Goal: Find specific page/section: Find specific page/section

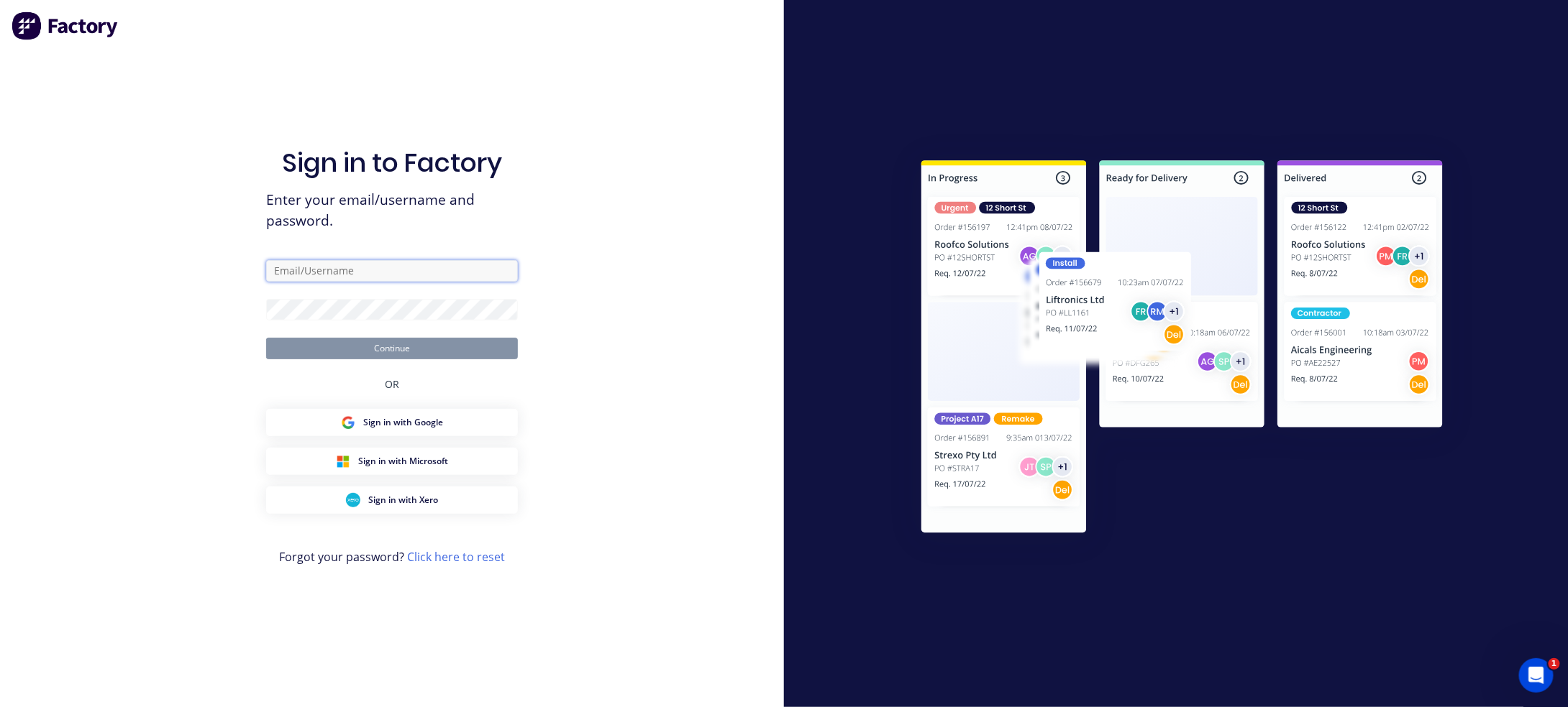
type input "[EMAIL_ADDRESS][DOMAIN_NAME]"
click at [426, 344] on button "Continue" at bounding box center [392, 349] width 252 height 21
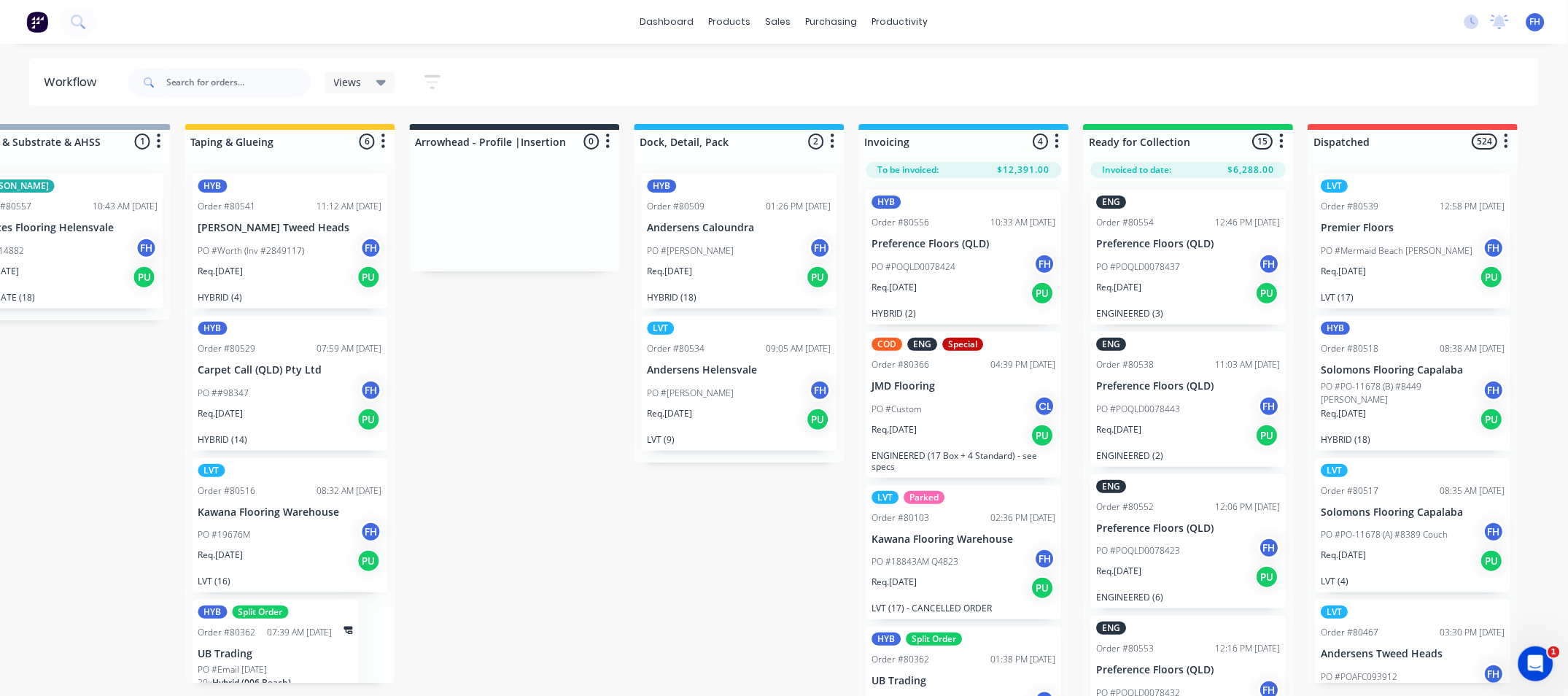
scroll to position [0, 762]
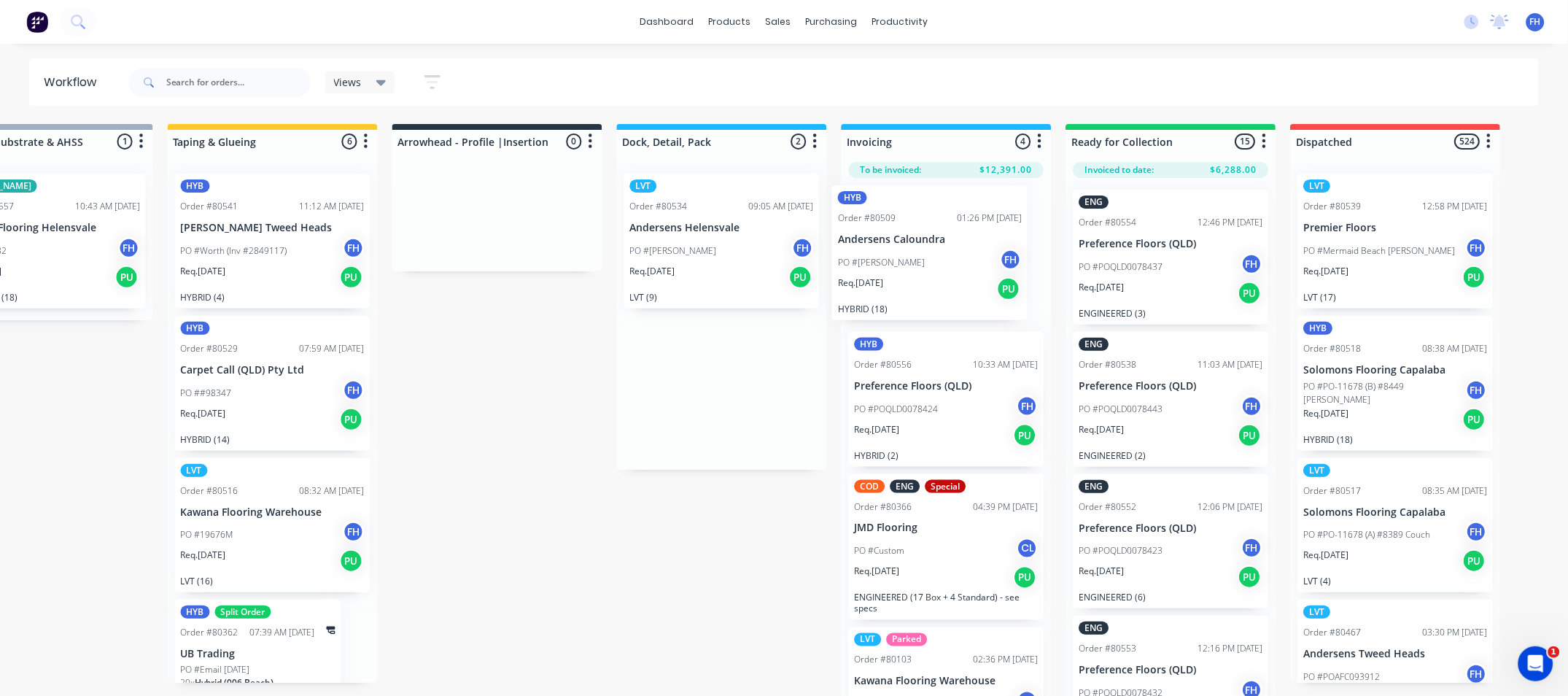
drag, startPoint x: 736, startPoint y: 244, endPoint x: 966, endPoint y: 268, distance: 231.2
click at [966, 268] on div "Submitted 29 Summaries Total order value Invoiced to date To be invoiced HYB Or…" at bounding box center [549, 412] width 2644 height 575
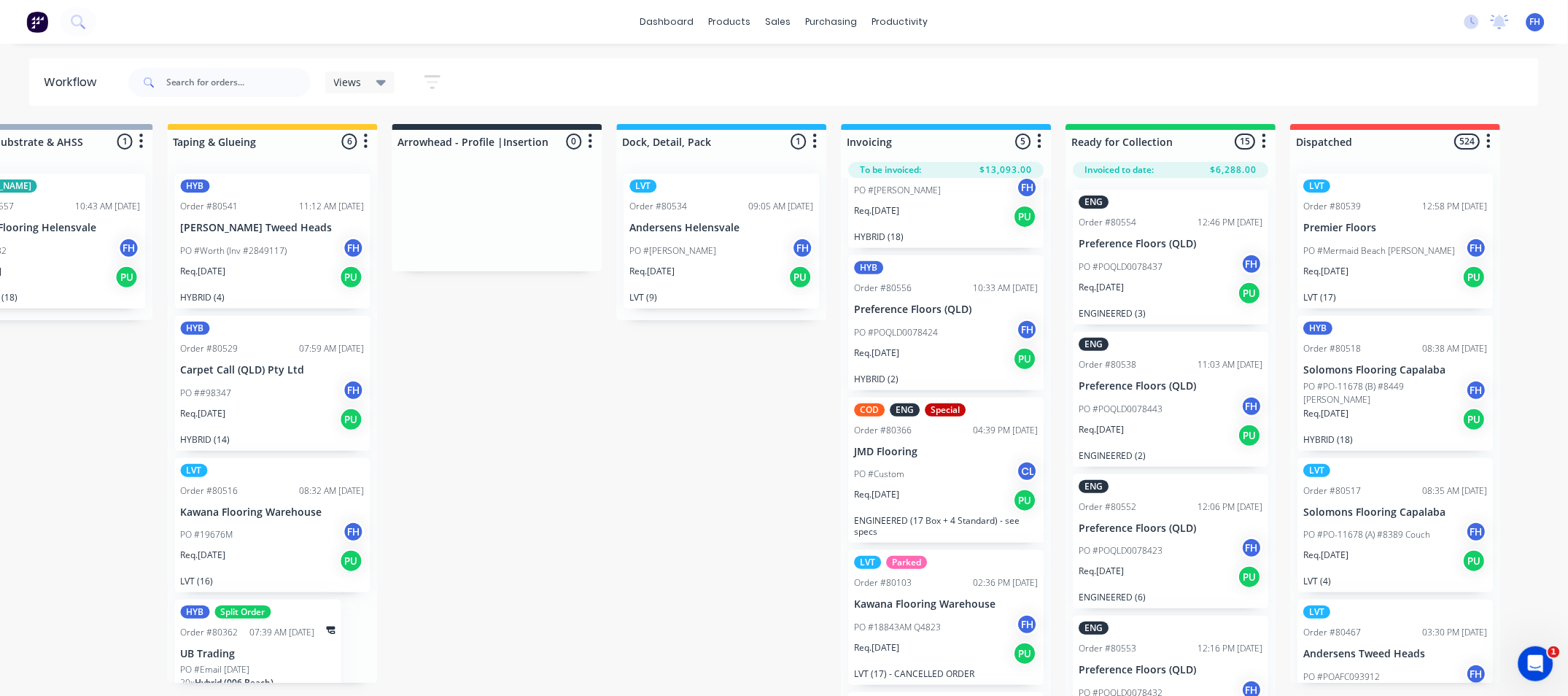
scroll to position [0, 0]
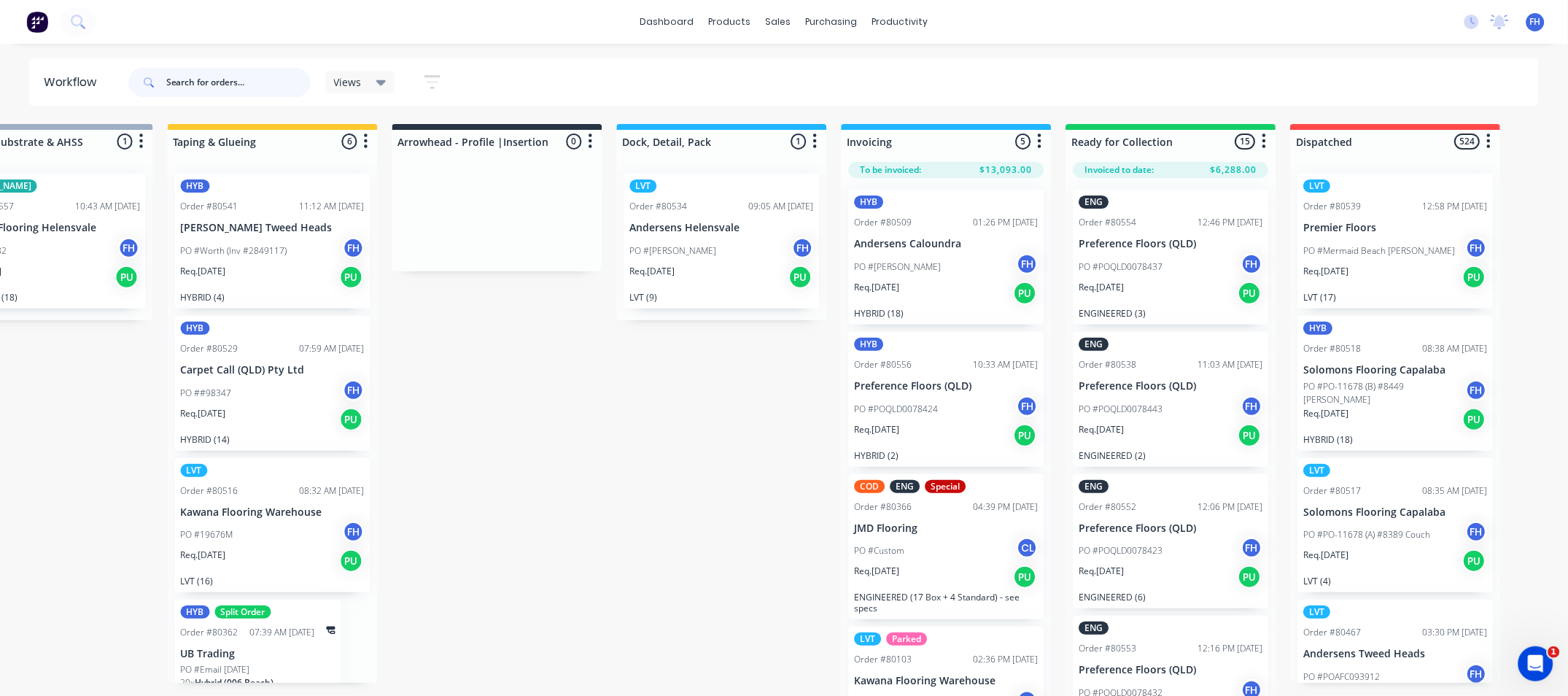
click at [248, 79] on input "text" at bounding box center [239, 82] width 144 height 29
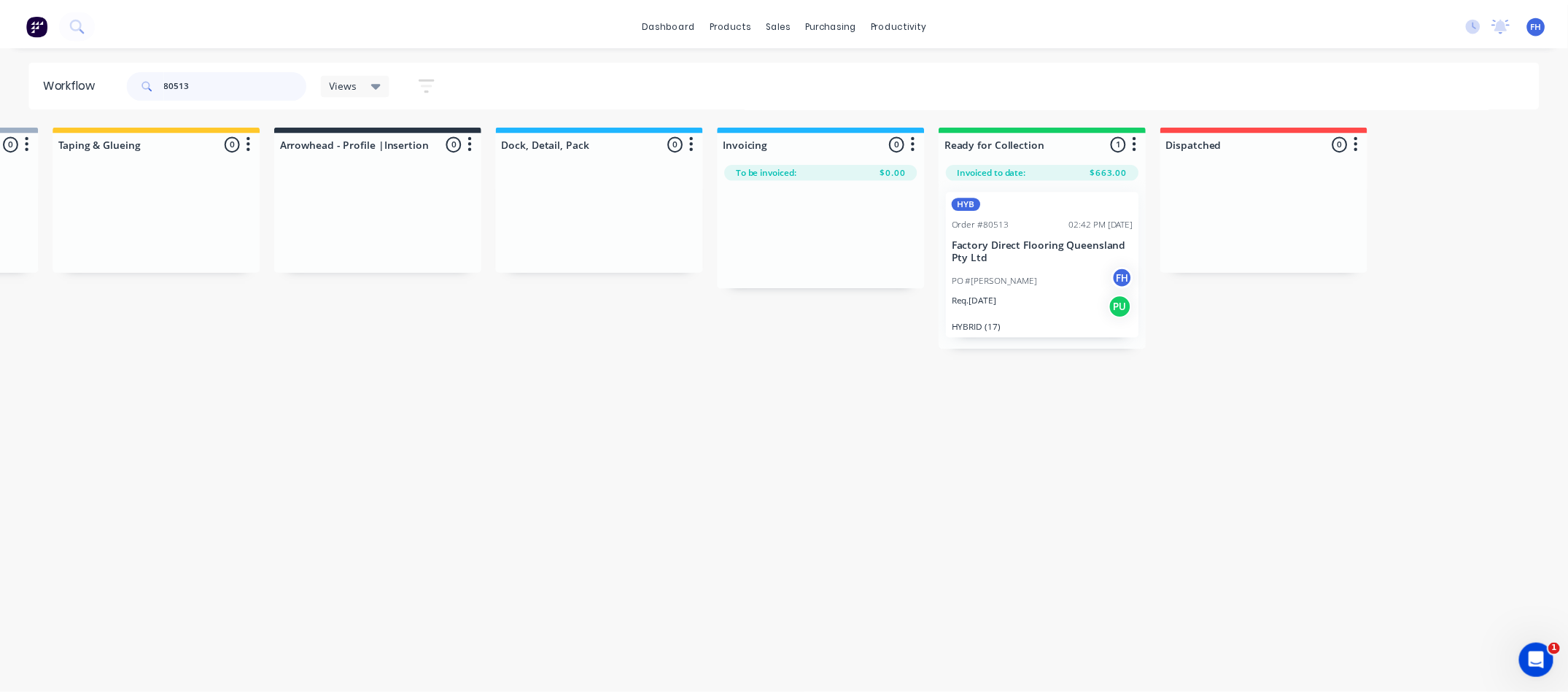
scroll to position [0, 1054]
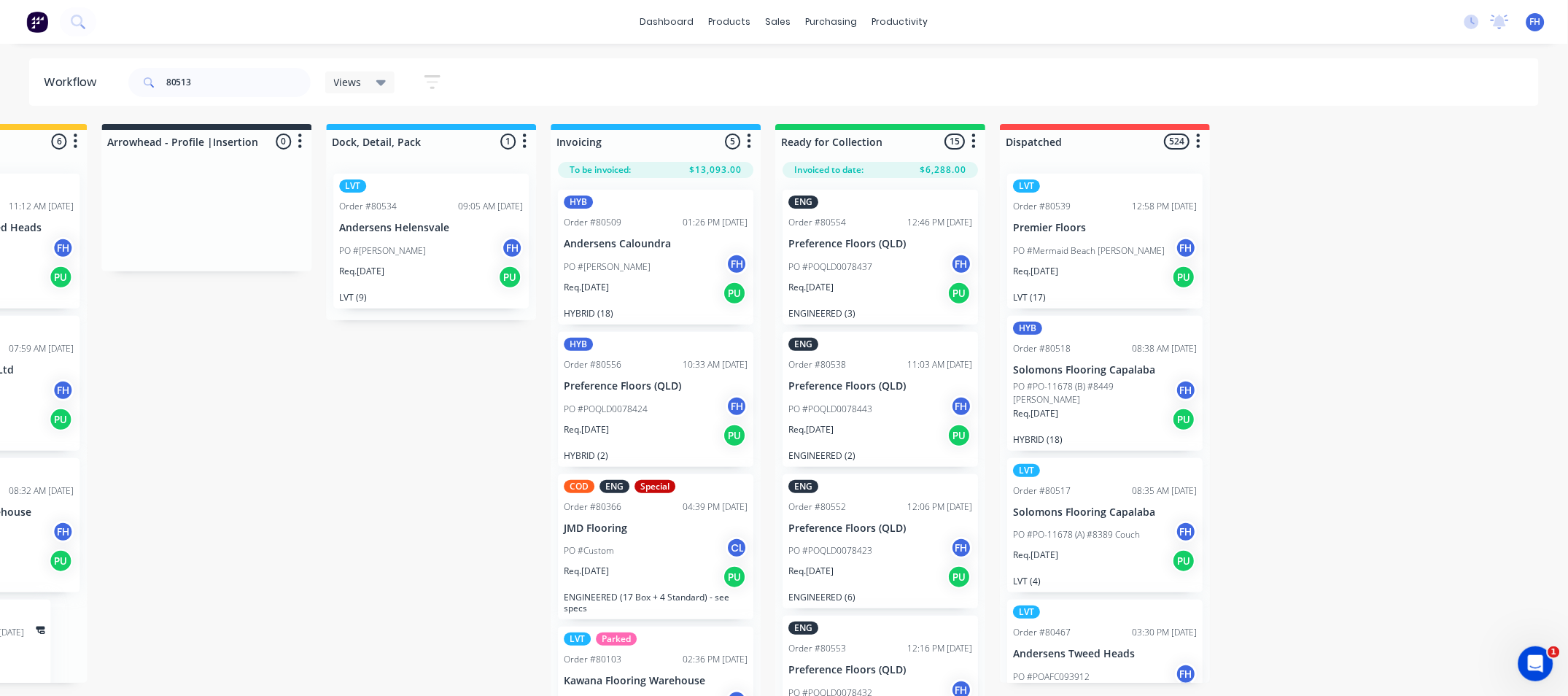
click at [213, 98] on div "80513" at bounding box center [220, 82] width 182 height 44
click at [217, 87] on input "80513" at bounding box center [239, 82] width 144 height 29
click at [241, 75] on input "80513" at bounding box center [239, 82] width 144 height 29
type input "8"
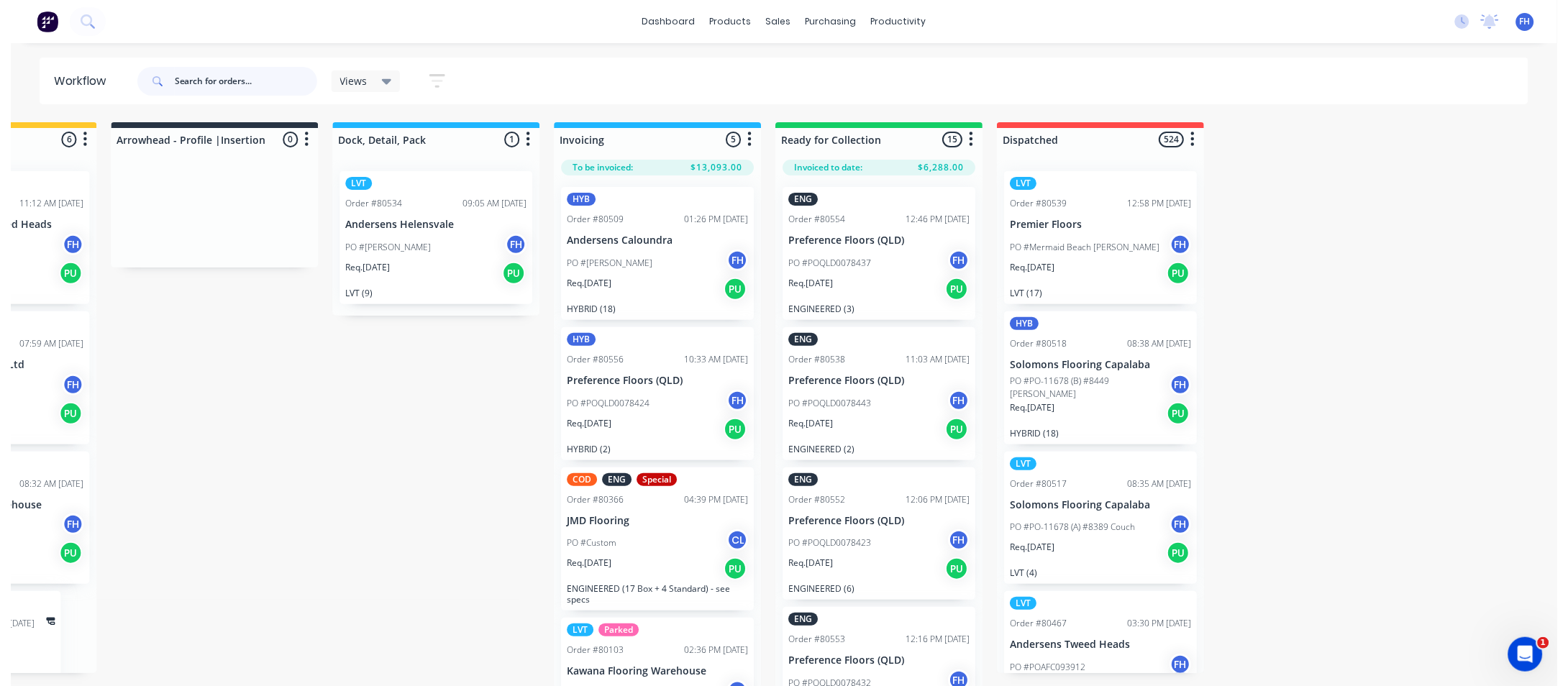
scroll to position [0, 0]
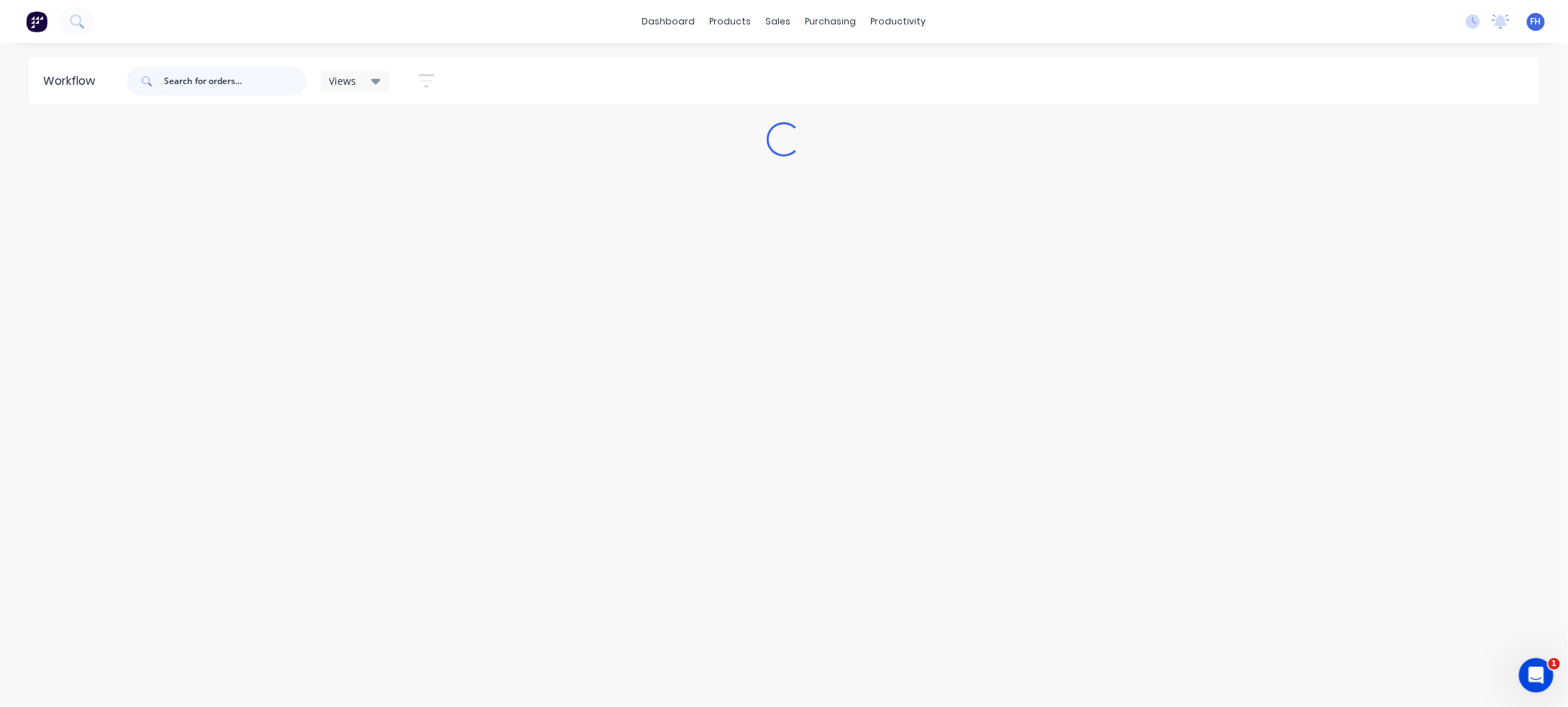
click at [243, 78] on input "text" at bounding box center [235, 81] width 142 height 29
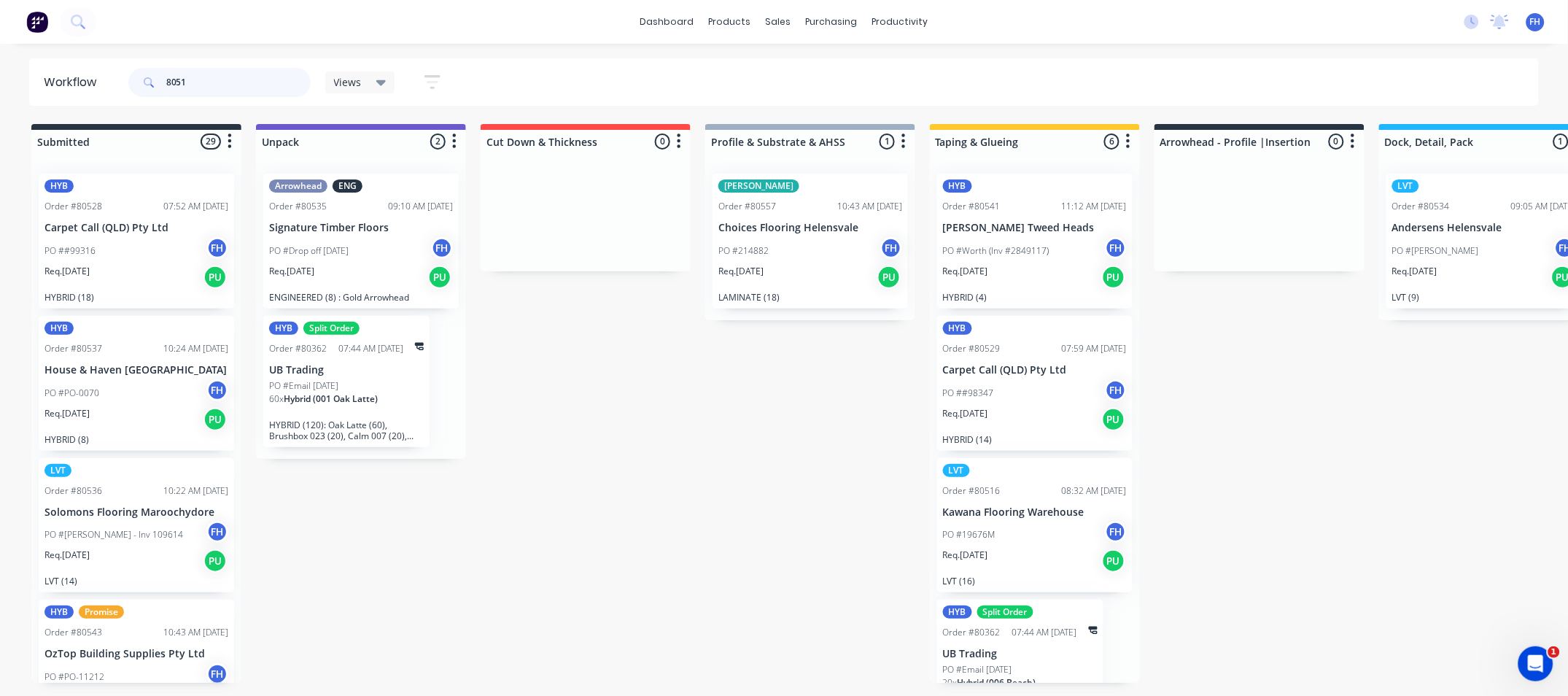
type input "80513"
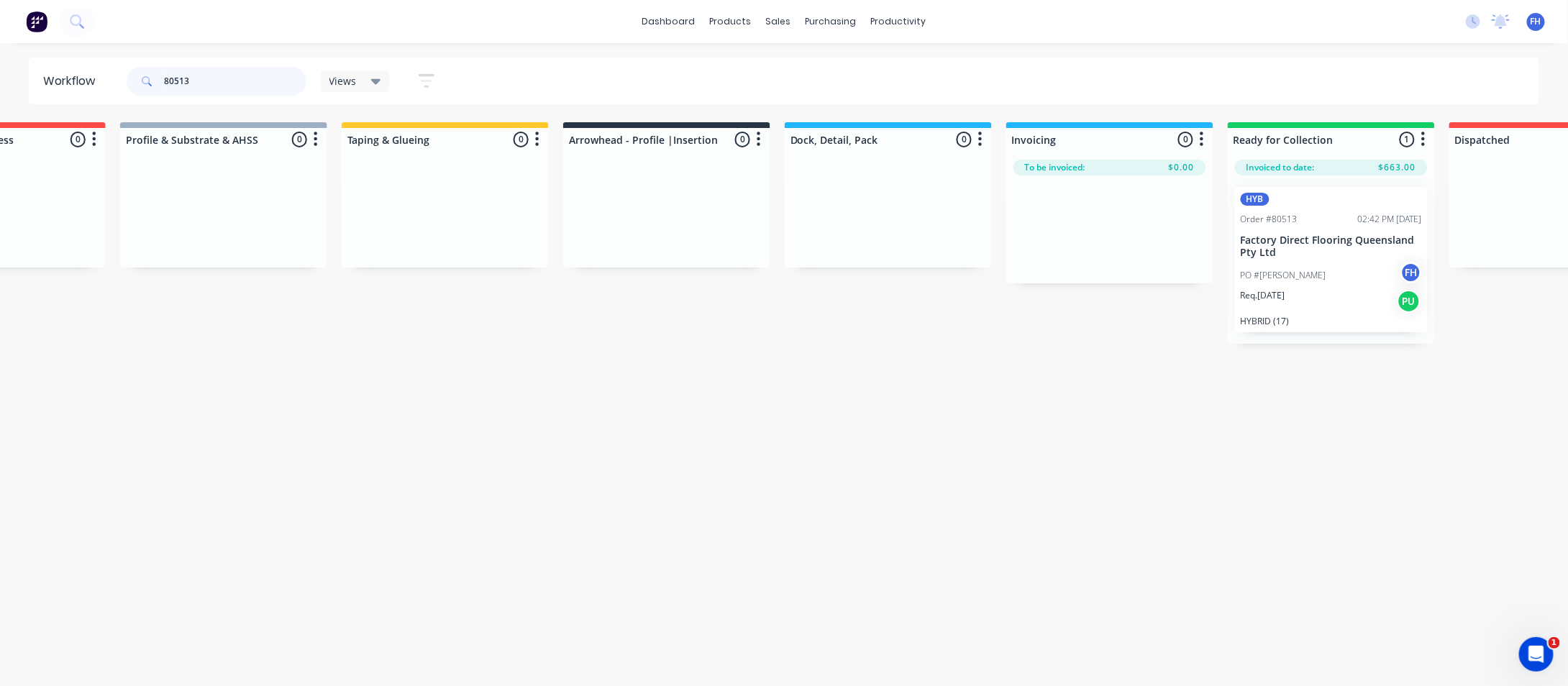
scroll to position [0, 677]
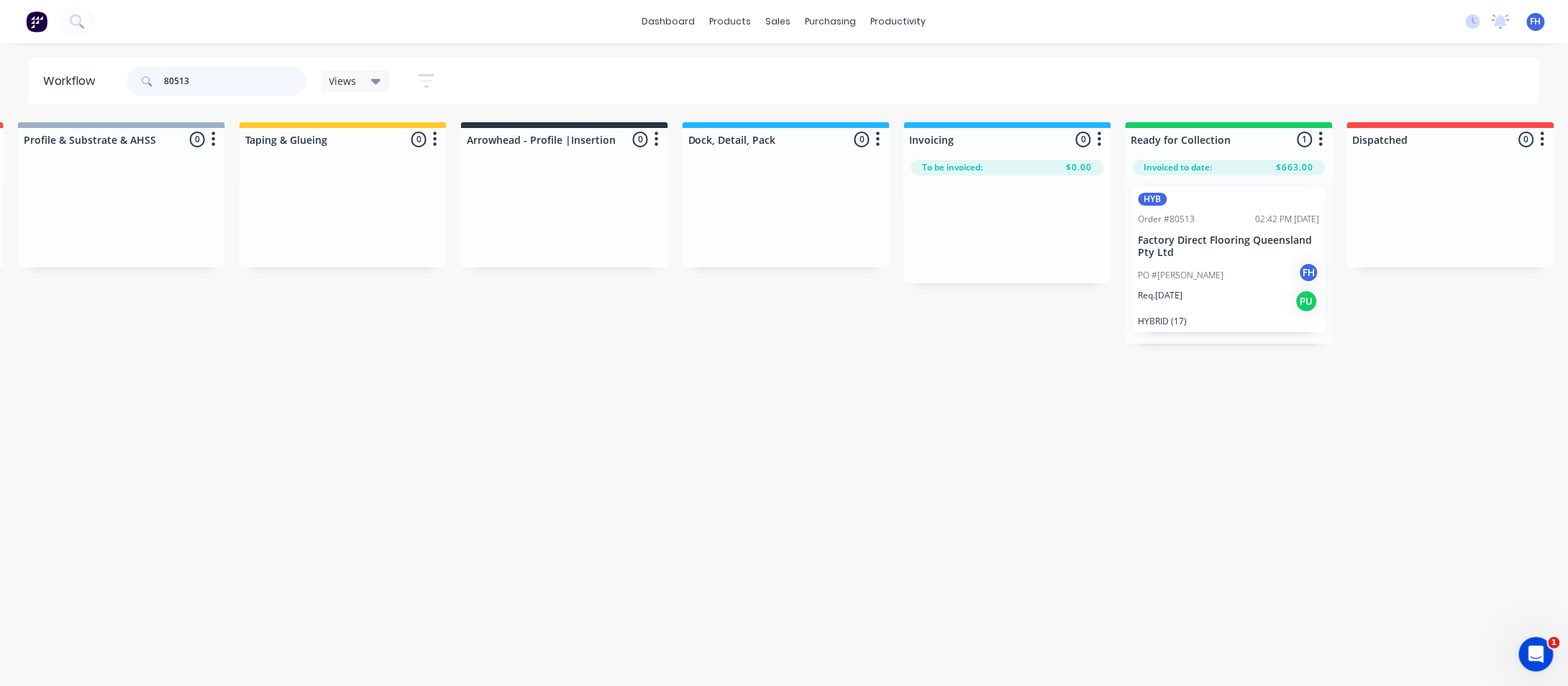
drag, startPoint x: 208, startPoint y: 82, endPoint x: 122, endPoint y: 95, distance: 87.0
click at [122, 96] on header "Workflow 80513 Views Save new view None (Default) edit Engineered edit Hybrid/L…" at bounding box center [784, 80] width 1511 height 47
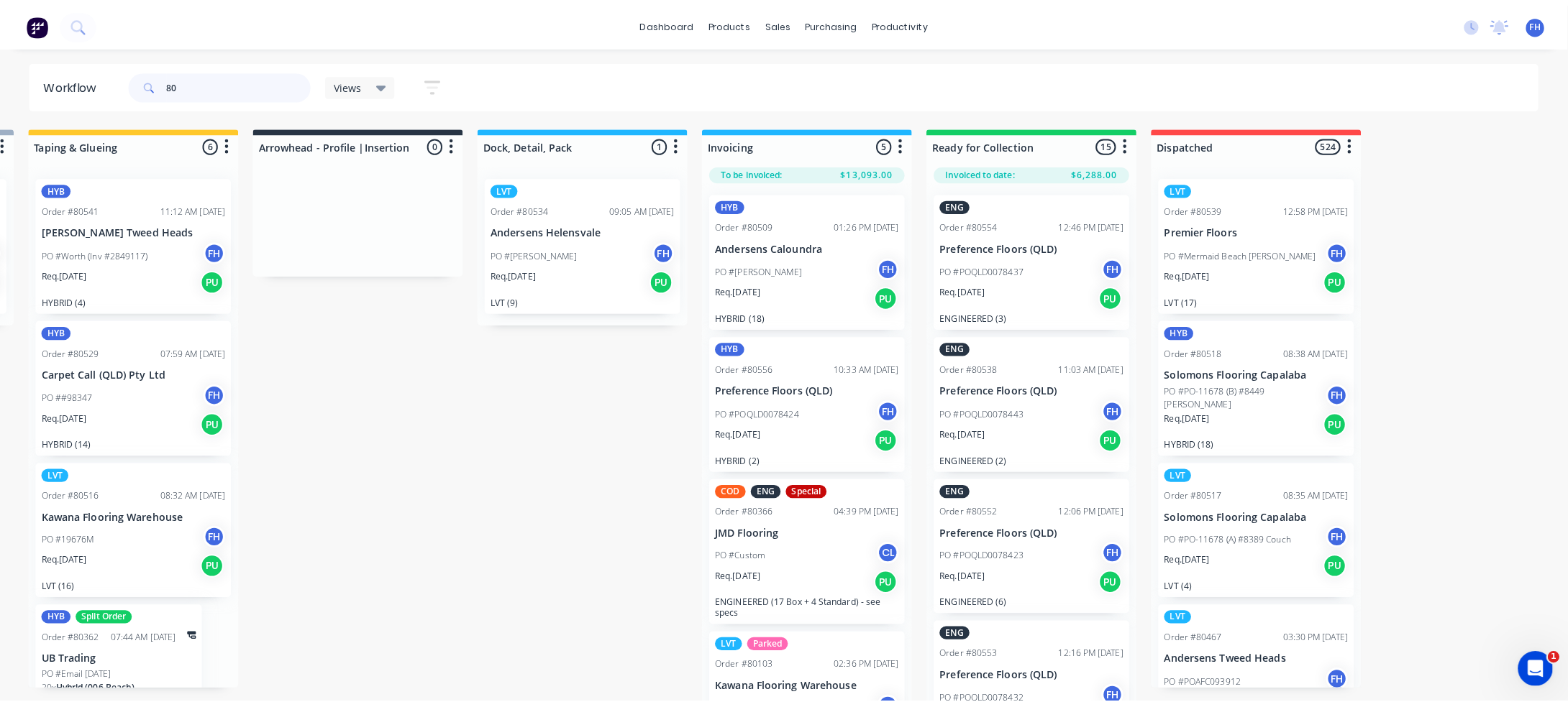
scroll to position [0, 0]
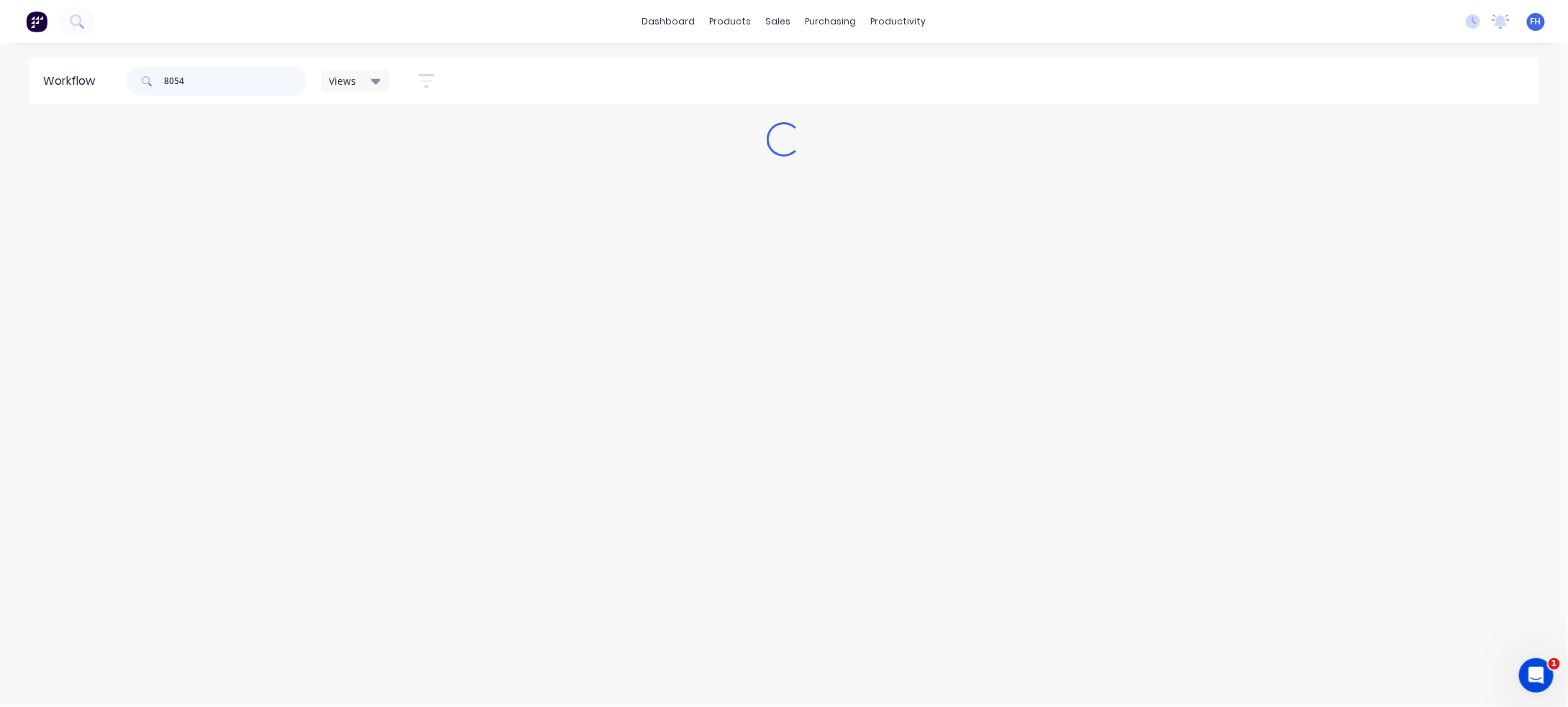
type input "80543"
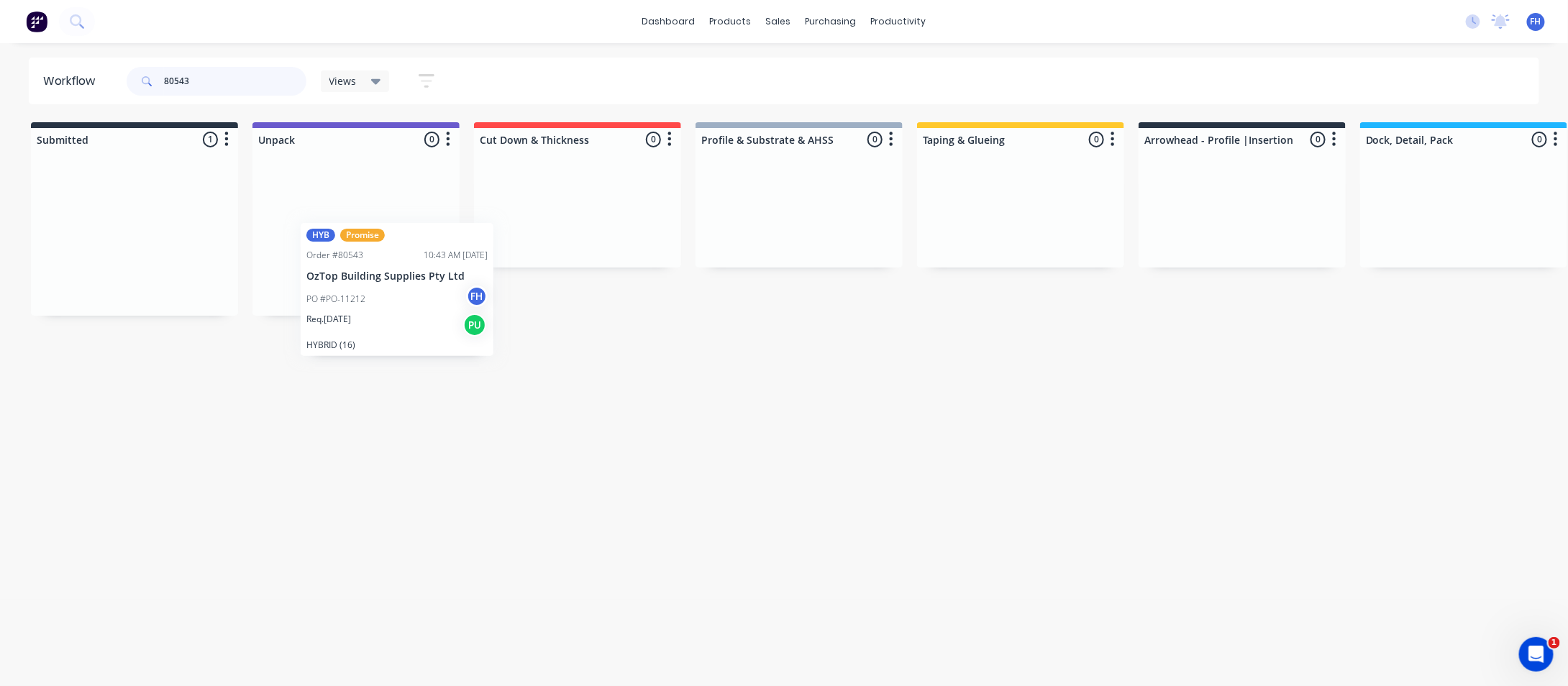
drag, startPoint x: 147, startPoint y: 205, endPoint x: 418, endPoint y: 262, distance: 276.9
click at [418, 262] on div "Submitted 1 Summaries Total order value Invoiced to date To be invoiced HYB Pro…" at bounding box center [1293, 219] width 2607 height 194
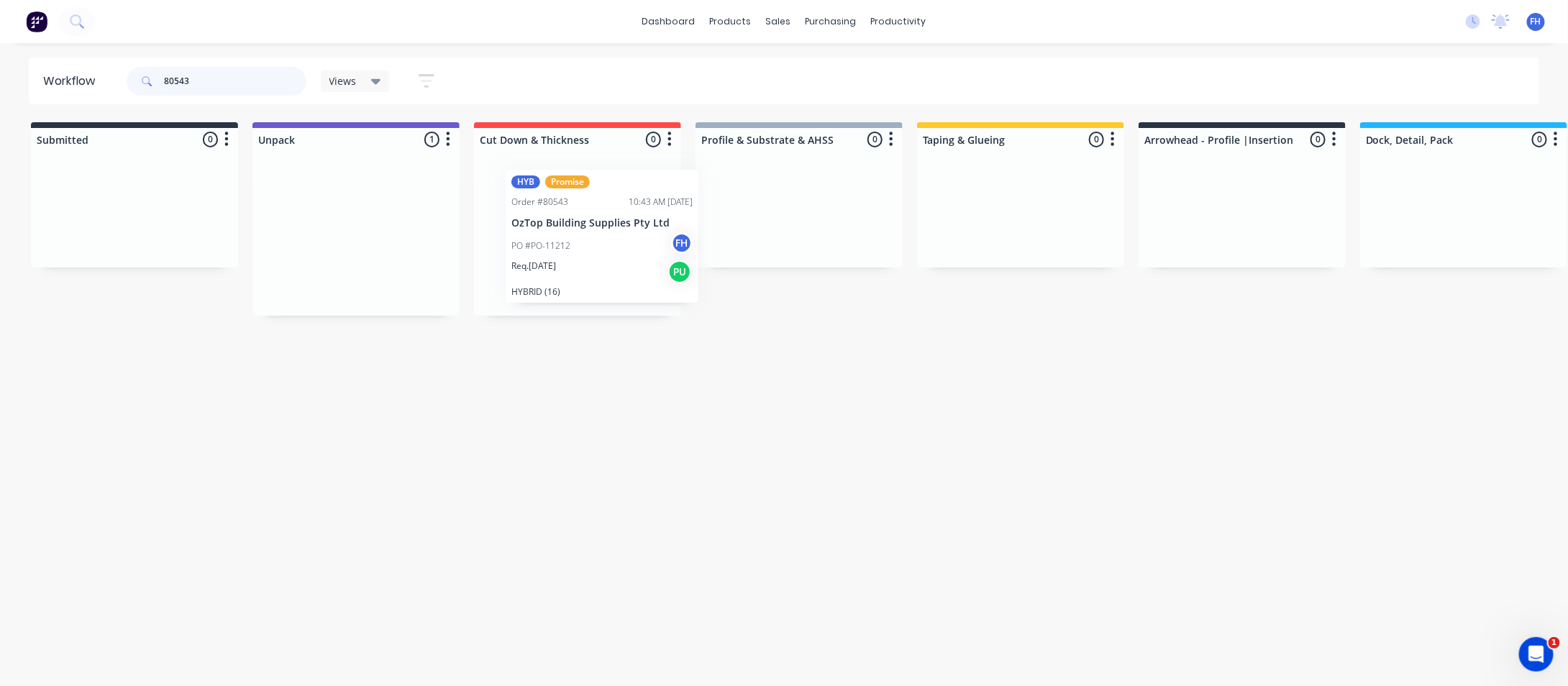
drag, startPoint x: 386, startPoint y: 250, endPoint x: 628, endPoint y: 255, distance: 242.1
click at [633, 255] on div "Submitted 0 Summaries Total order value Invoiced to date To be invoiced Unpack …" at bounding box center [1293, 219] width 2607 height 194
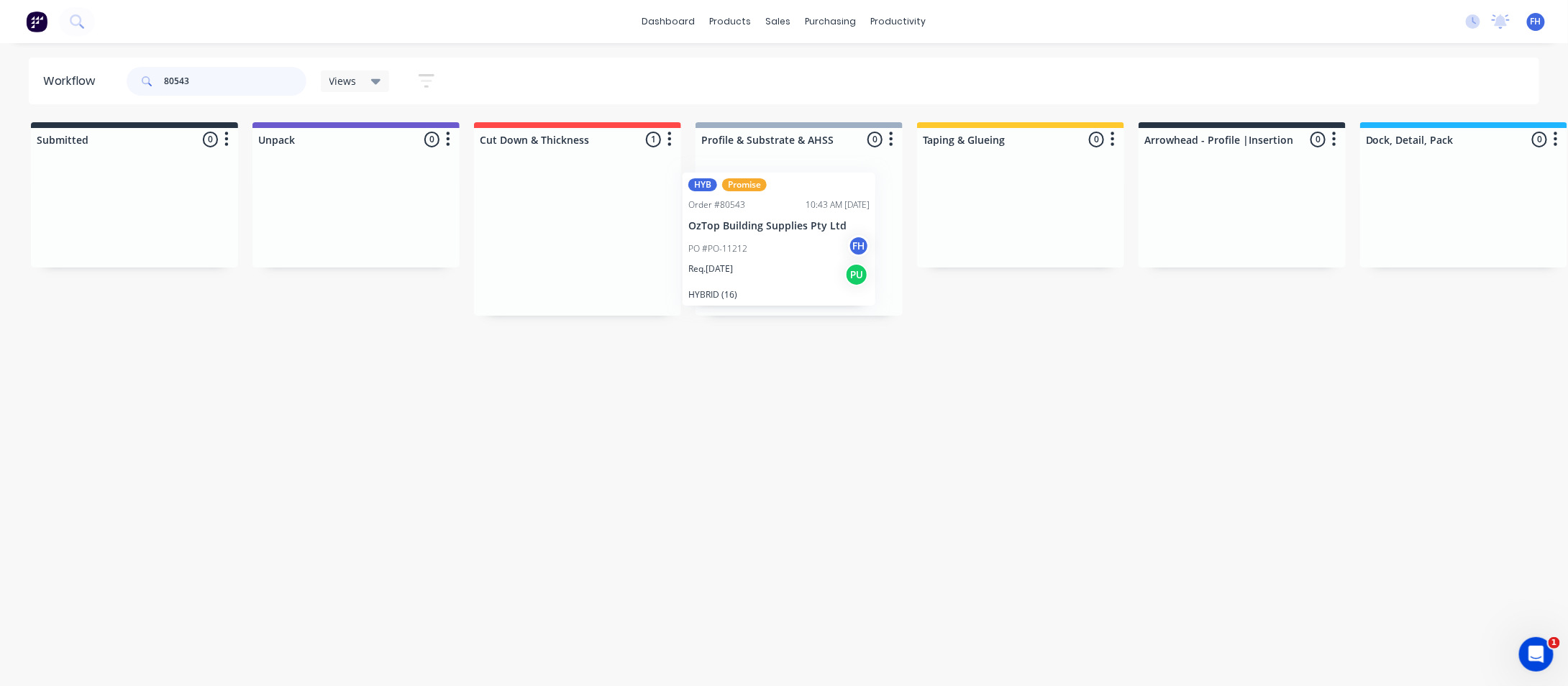
drag, startPoint x: 593, startPoint y: 218, endPoint x: 795, endPoint y: 223, distance: 202.1
click at [795, 223] on div "Submitted 0 Summaries Total order value Invoiced to date To be invoiced Unpack …" at bounding box center [1293, 219] width 2607 height 194
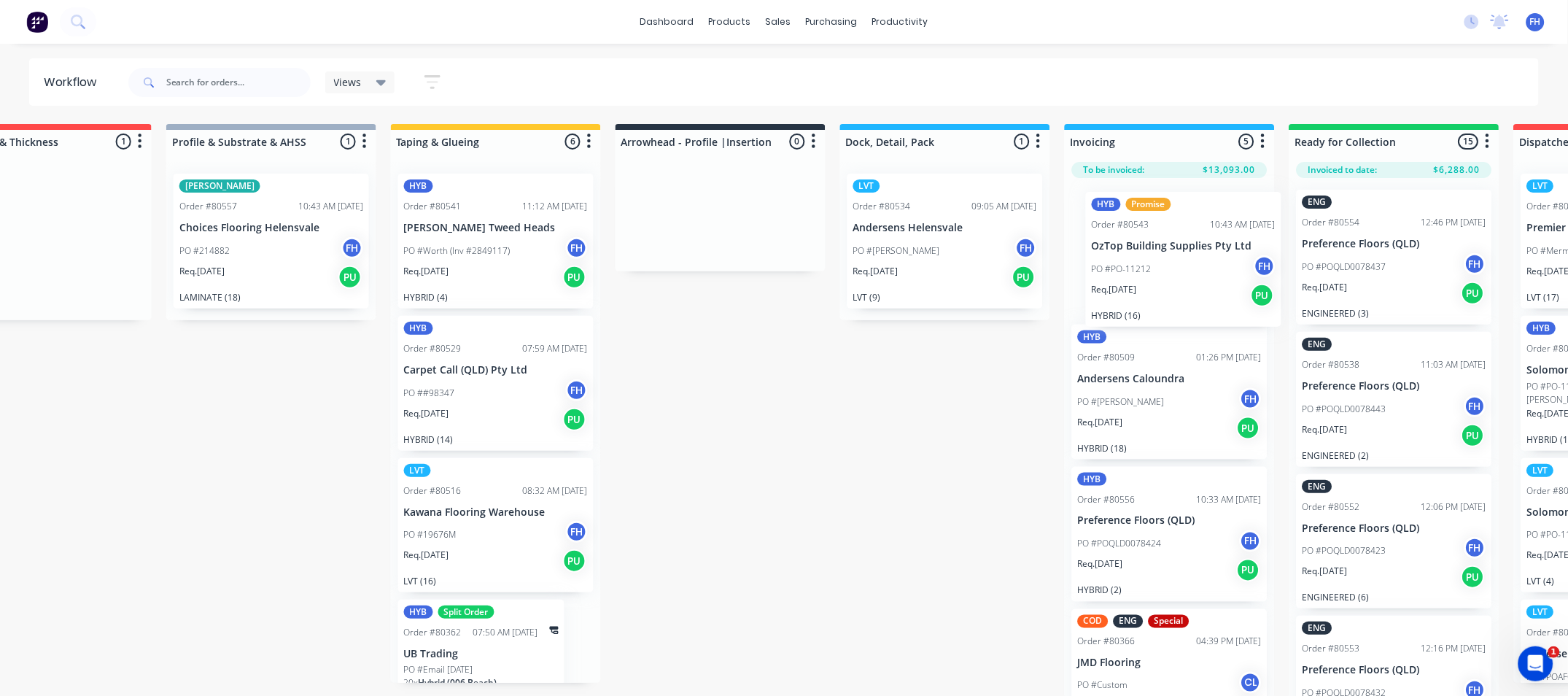
scroll to position [0, 540]
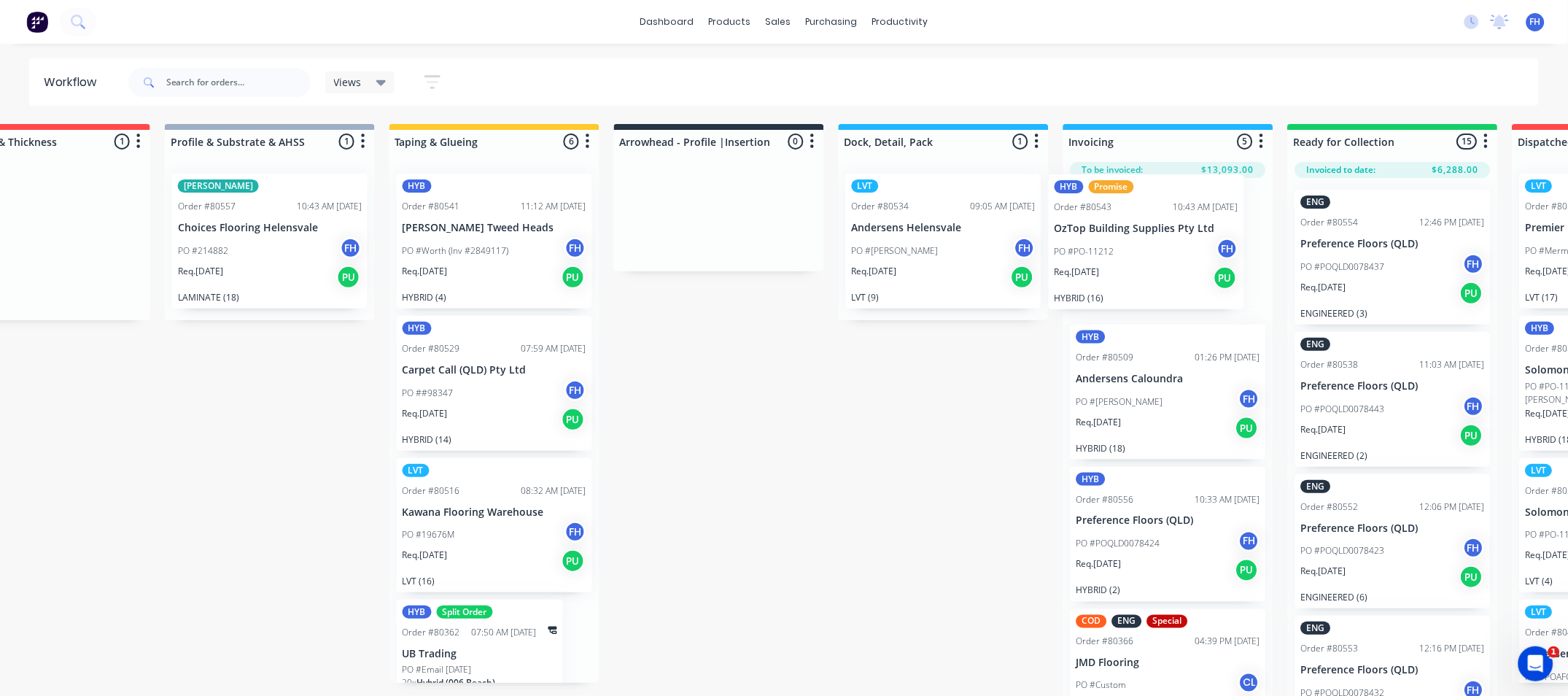
drag, startPoint x: 583, startPoint y: 246, endPoint x: 1151, endPoint y: 257, distance: 568.1
click at [1151, 257] on div "Submitted 28 Summaries Total order value Invoiced to date To be invoiced HYB Or…" at bounding box center [770, 412] width 2644 height 575
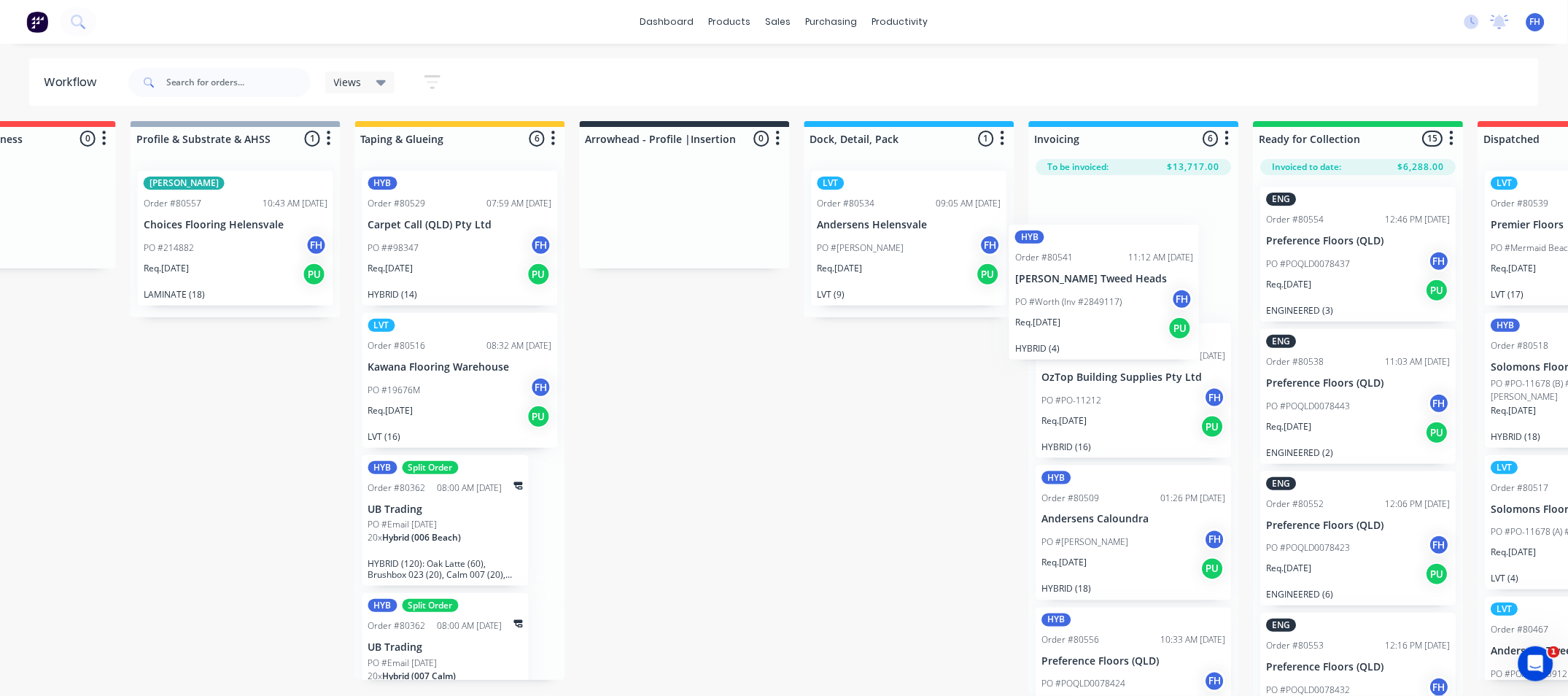
scroll to position [0, 0]
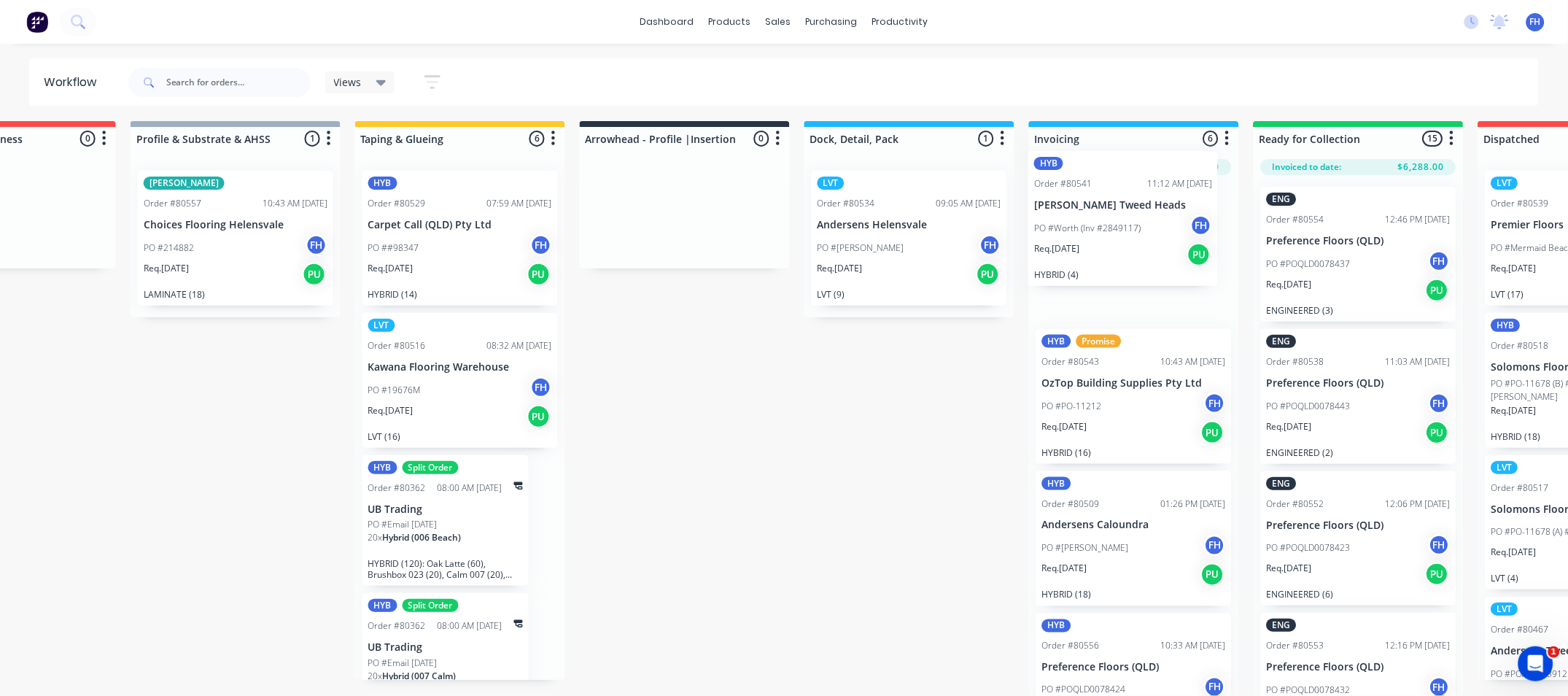
drag, startPoint x: 473, startPoint y: 245, endPoint x: 1114, endPoint y: 230, distance: 641.2
click at [1114, 230] on div "Submitted 28 Summaries Total order value Invoiced to date To be invoiced HYB Or…" at bounding box center [736, 408] width 2644 height 575
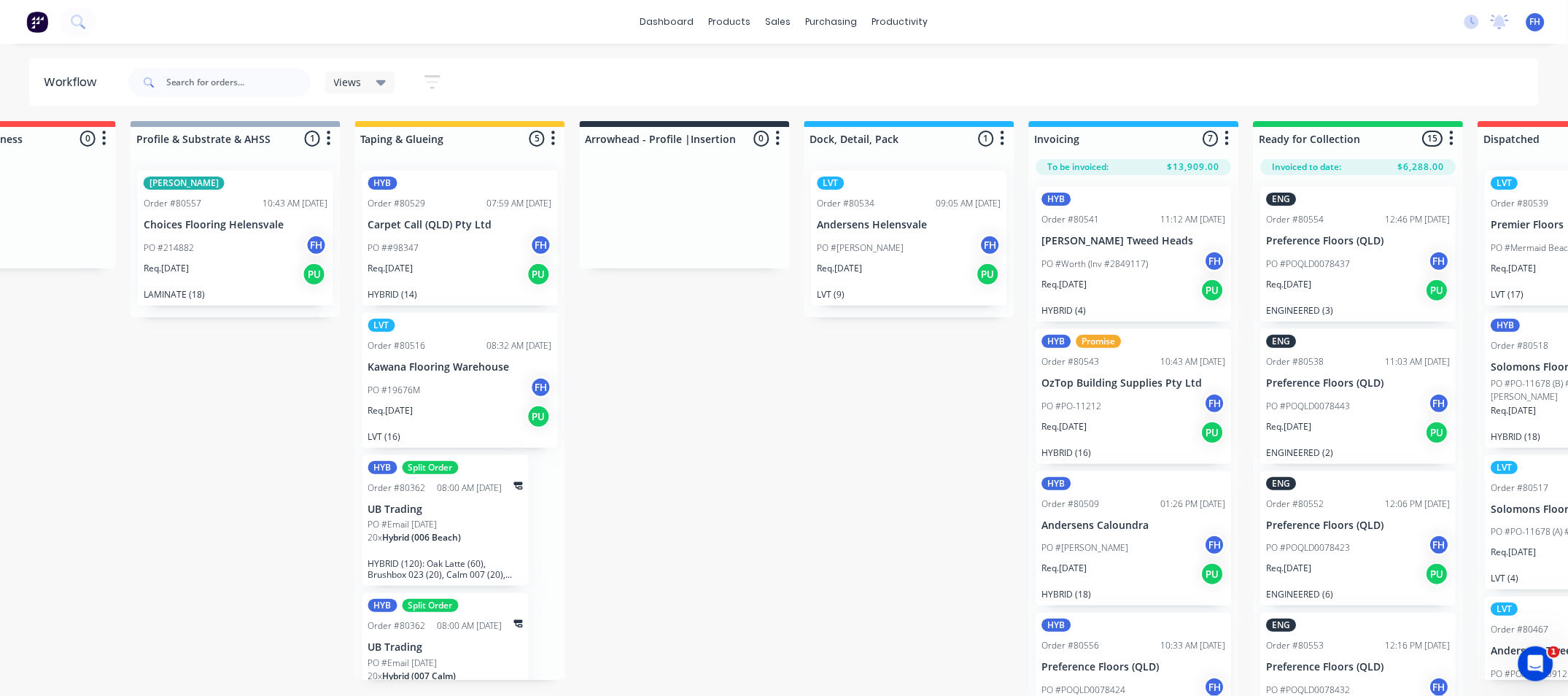
scroll to position [0, 575]
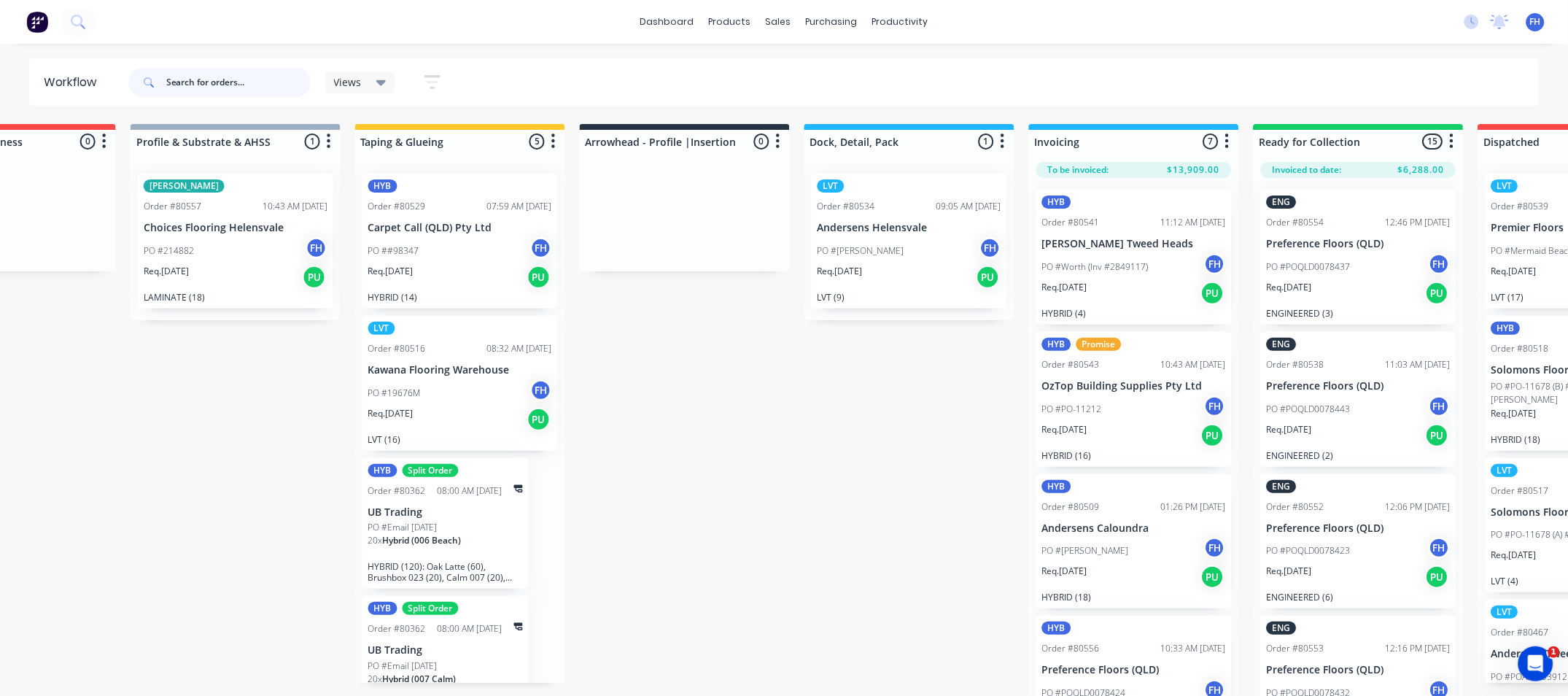
click at [195, 74] on input "text" at bounding box center [239, 82] width 144 height 29
type input "80534"
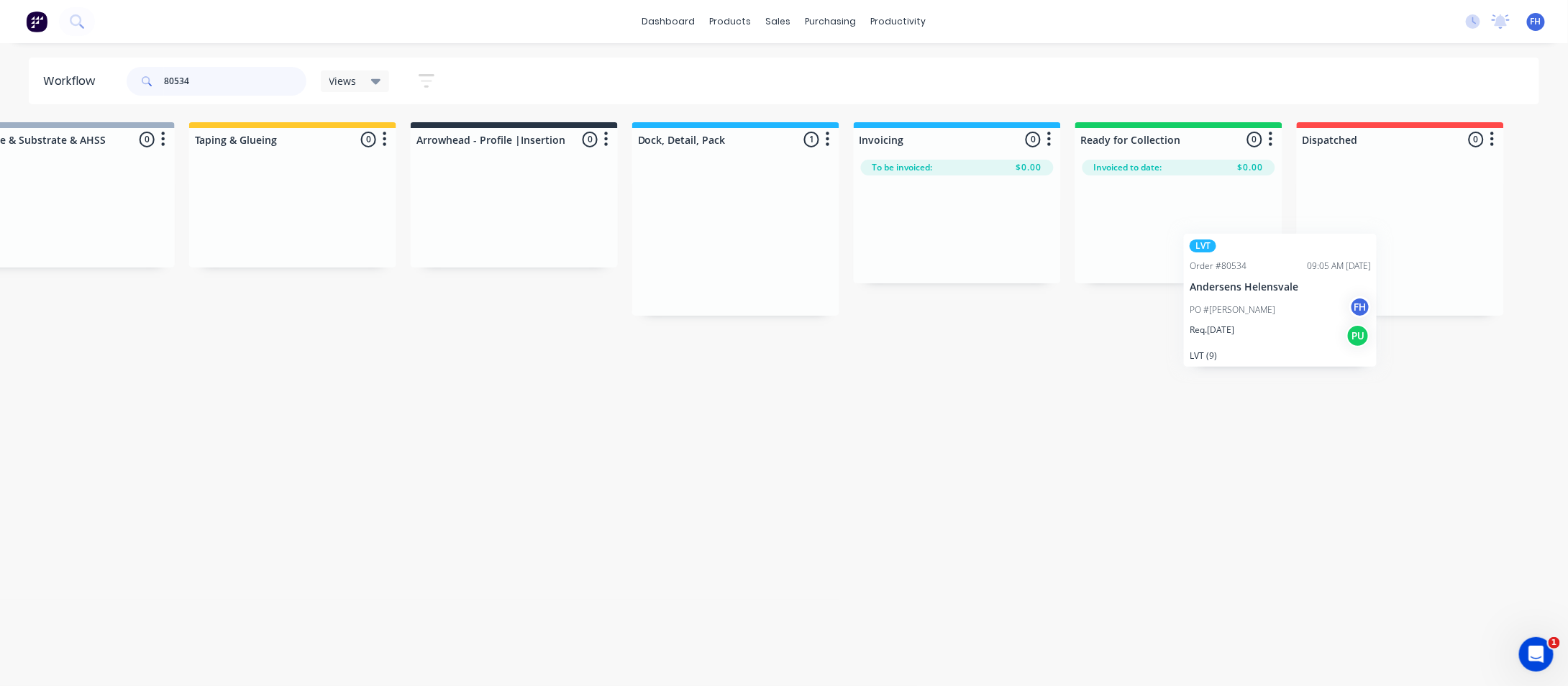
scroll to position [0, 790]
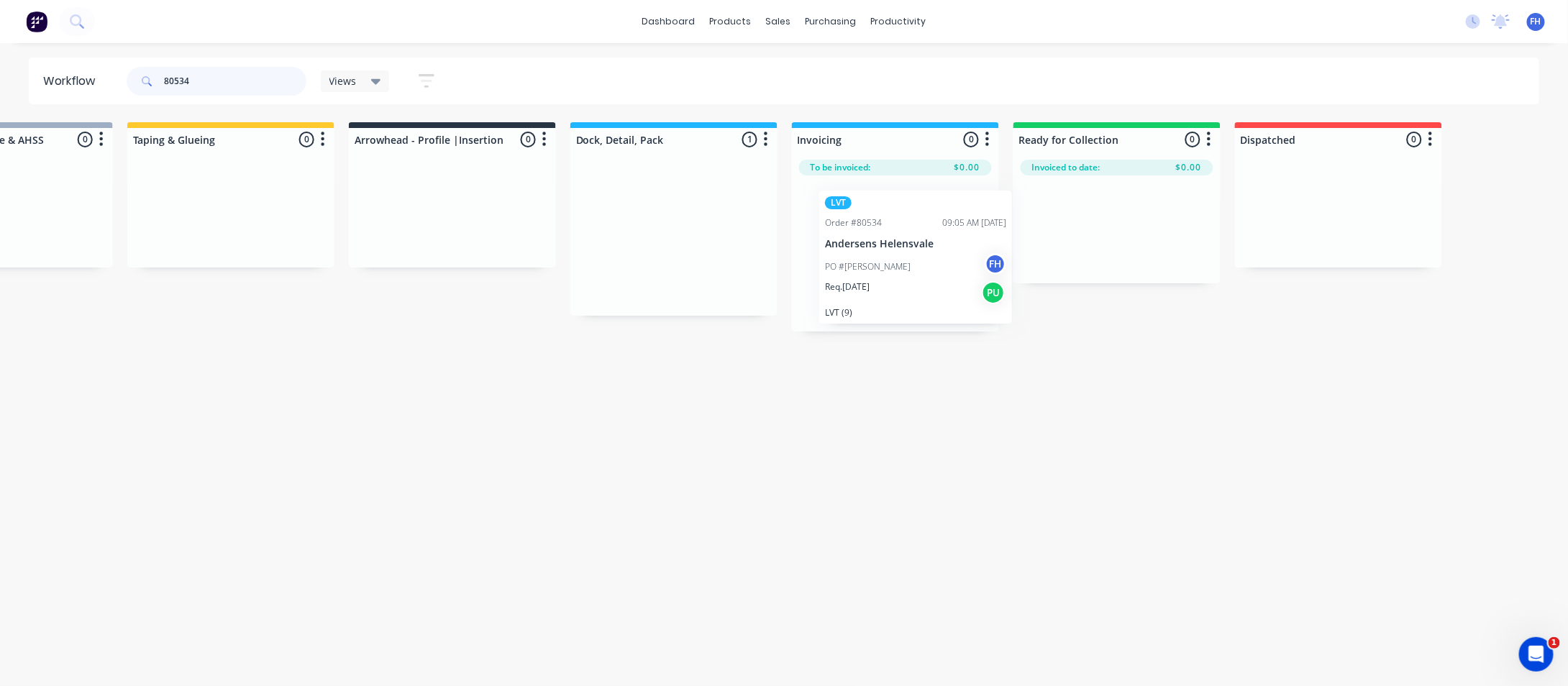
drag, startPoint x: 855, startPoint y: 220, endPoint x: 879, endPoint y: 239, distance: 30.6
click at [879, 239] on div "Submitted 0 Summaries Total order value Invoiced to date To be invoiced Unpack …" at bounding box center [503, 227] width 2607 height 209
drag, startPoint x: 239, startPoint y: 79, endPoint x: 1, endPoint y: 38, distance: 241.5
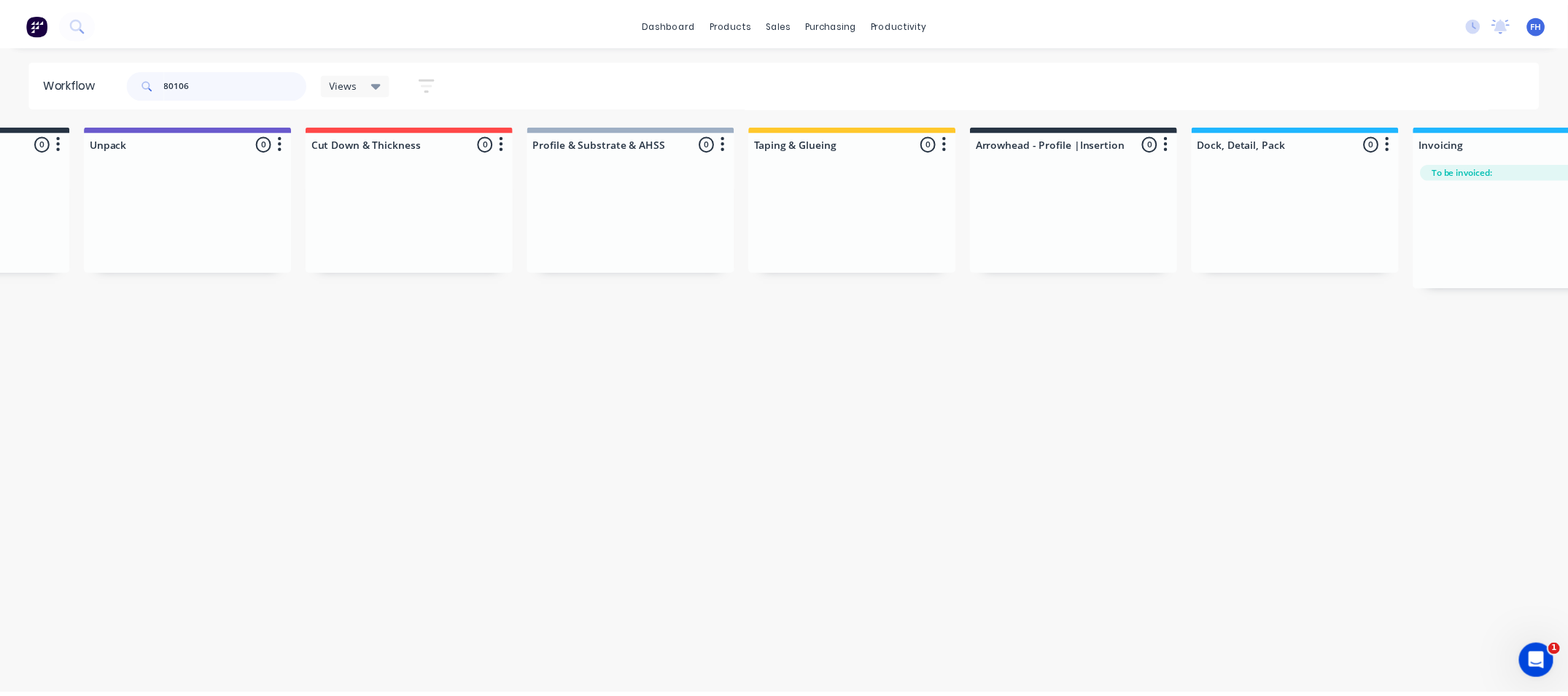
scroll to position [0, 0]
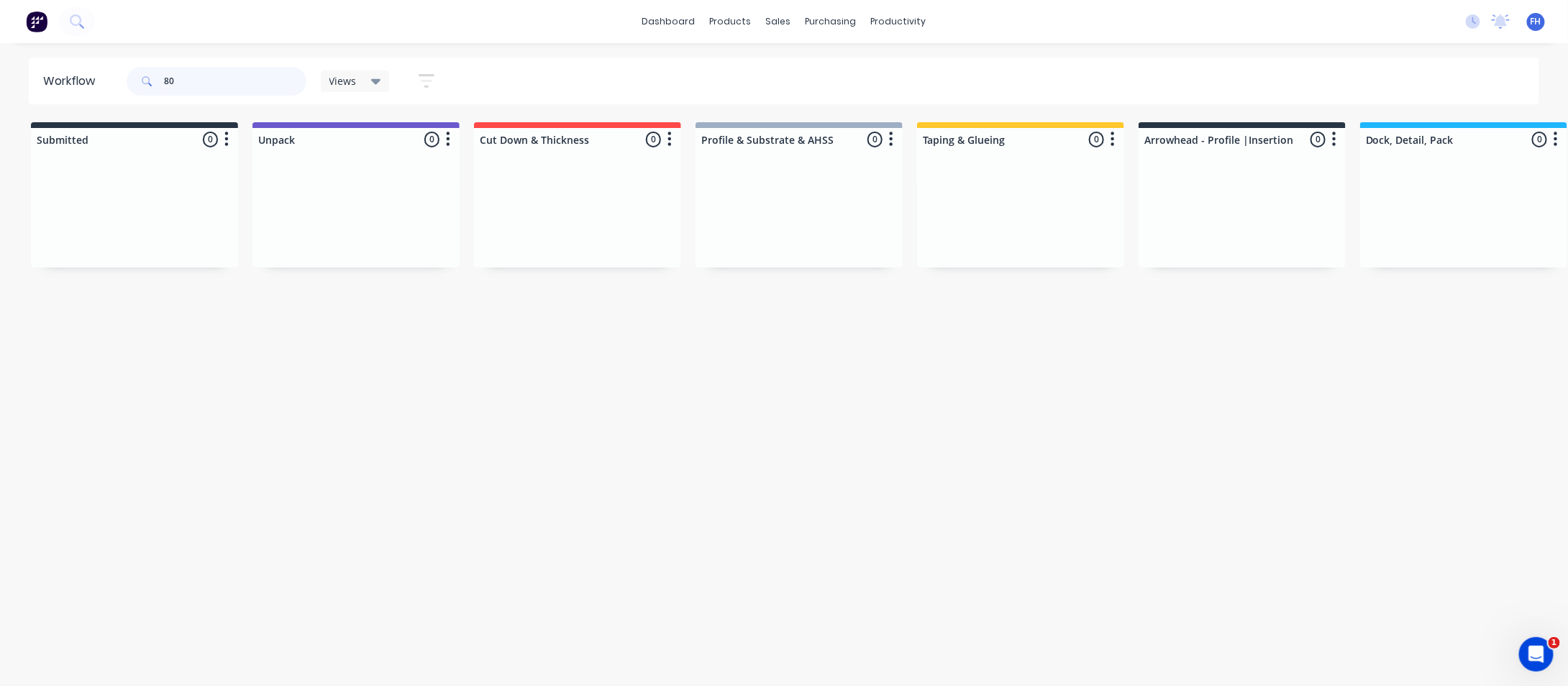
type input "8"
